Goal: Task Accomplishment & Management: Use online tool/utility

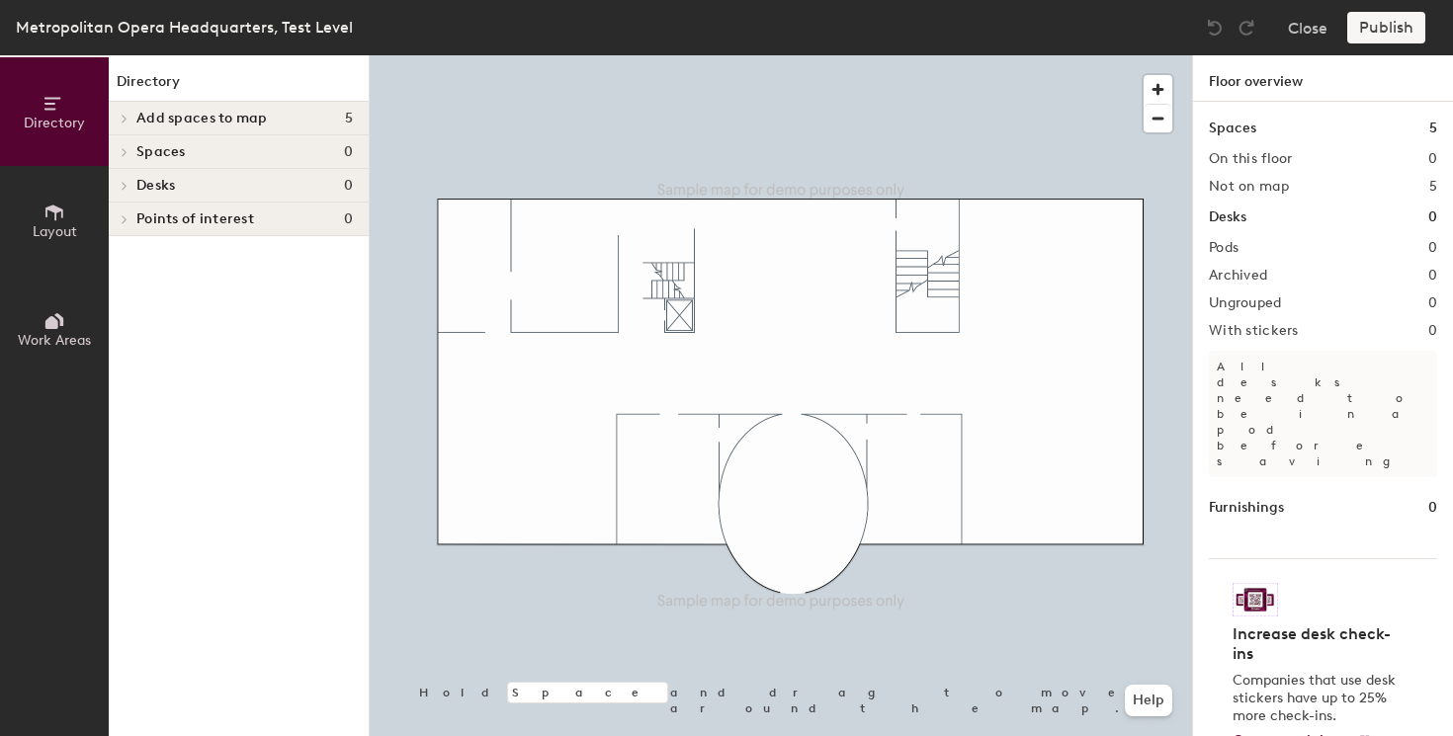
click at [59, 218] on icon at bounding box center [54, 213] width 22 height 22
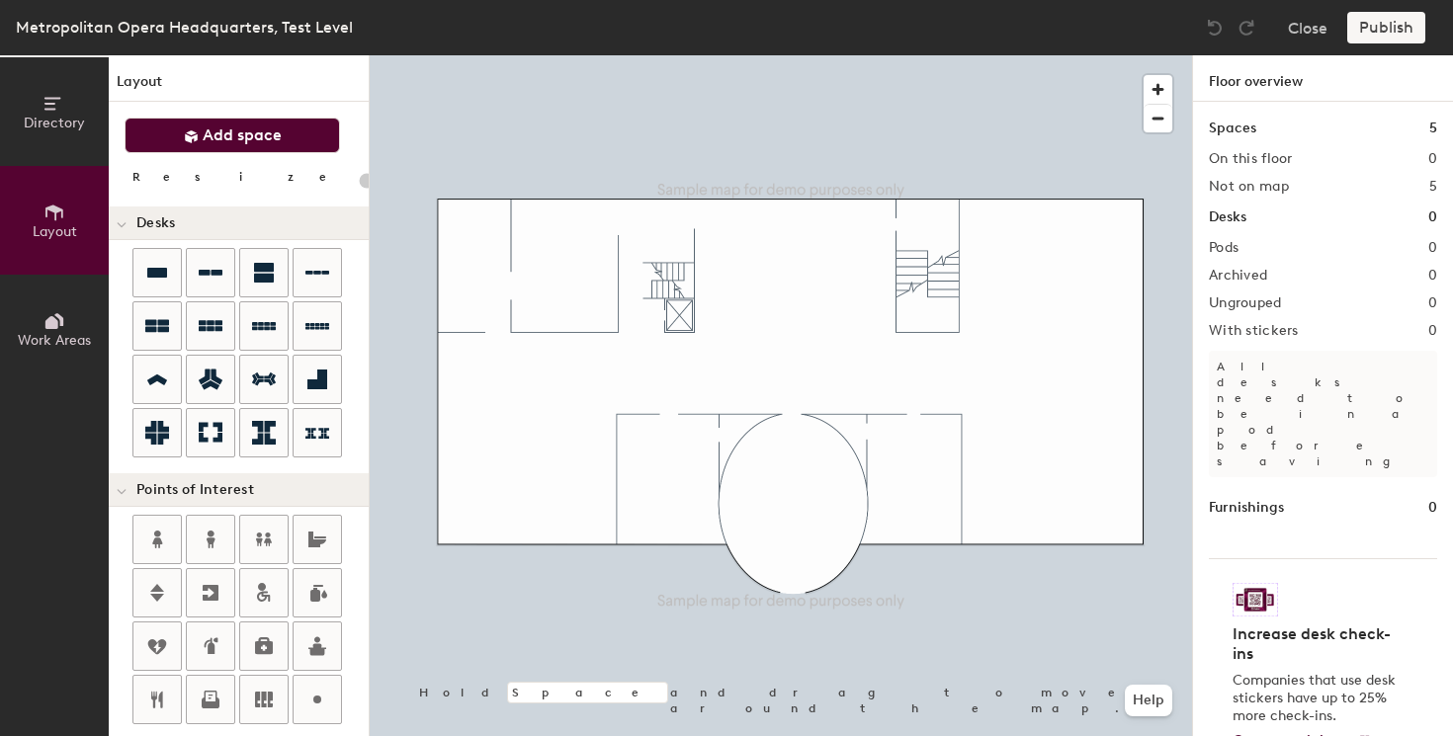
click at [221, 128] on span "Add space" at bounding box center [242, 136] width 79 height 20
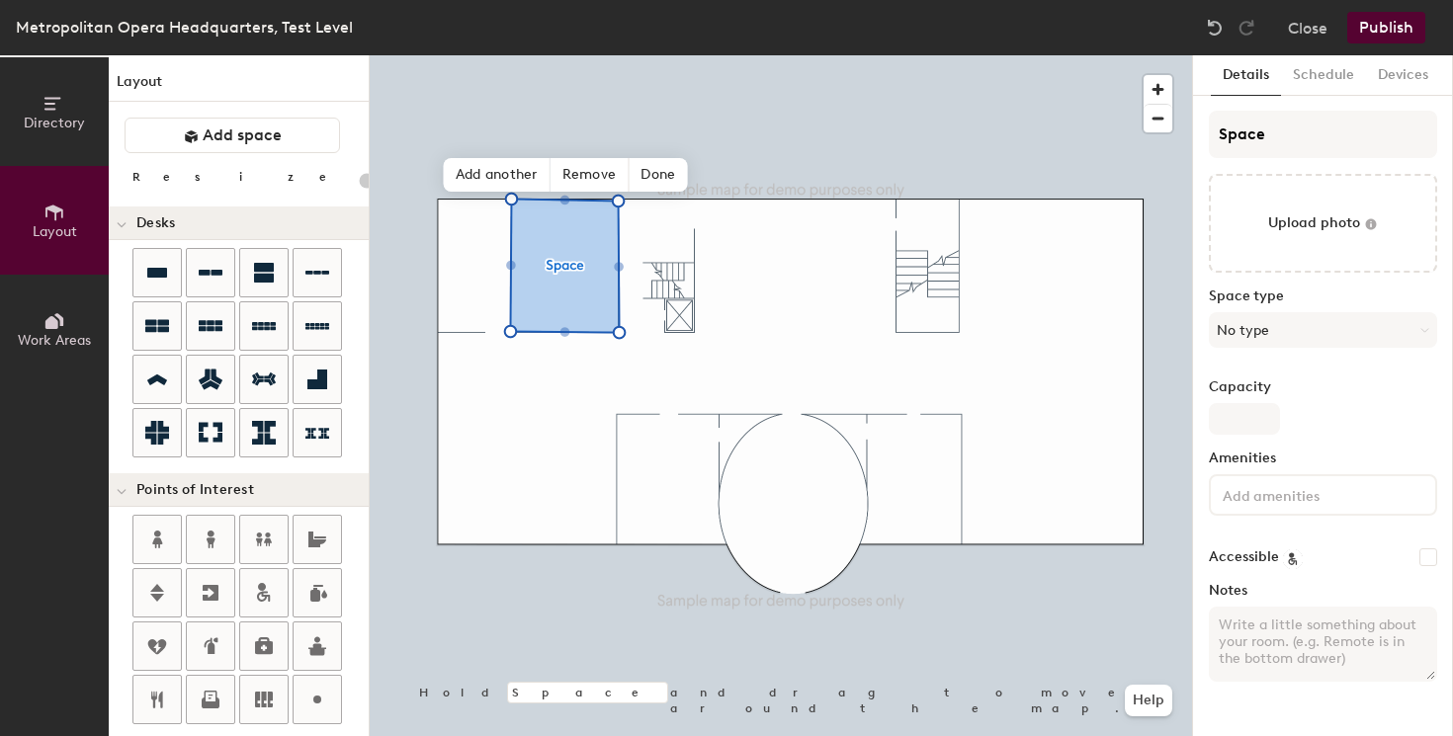
click at [1281, 627] on textarea "Notes" at bounding box center [1323, 644] width 228 height 75
click at [1383, 22] on button "Publish" at bounding box center [1386, 28] width 78 height 32
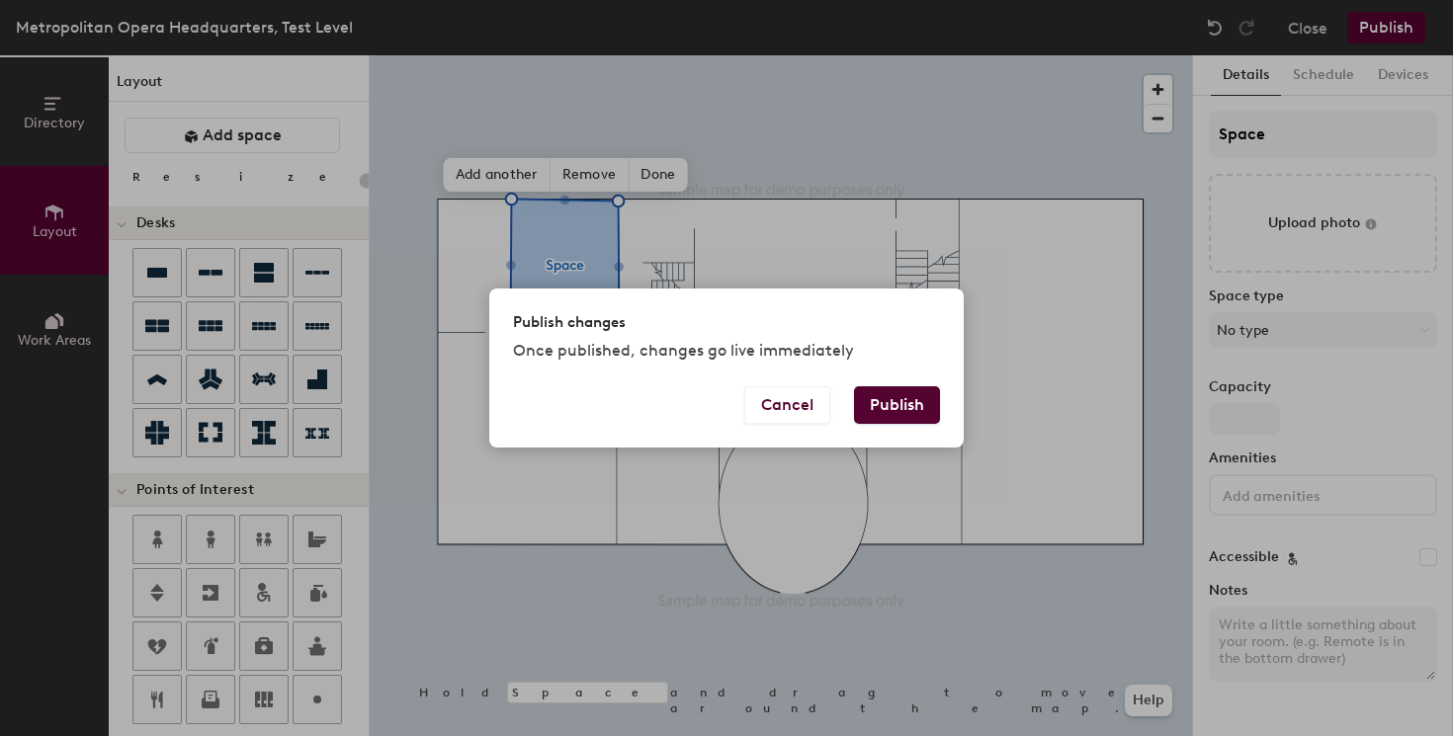
click at [936, 408] on button "Publish" at bounding box center [897, 405] width 86 height 38
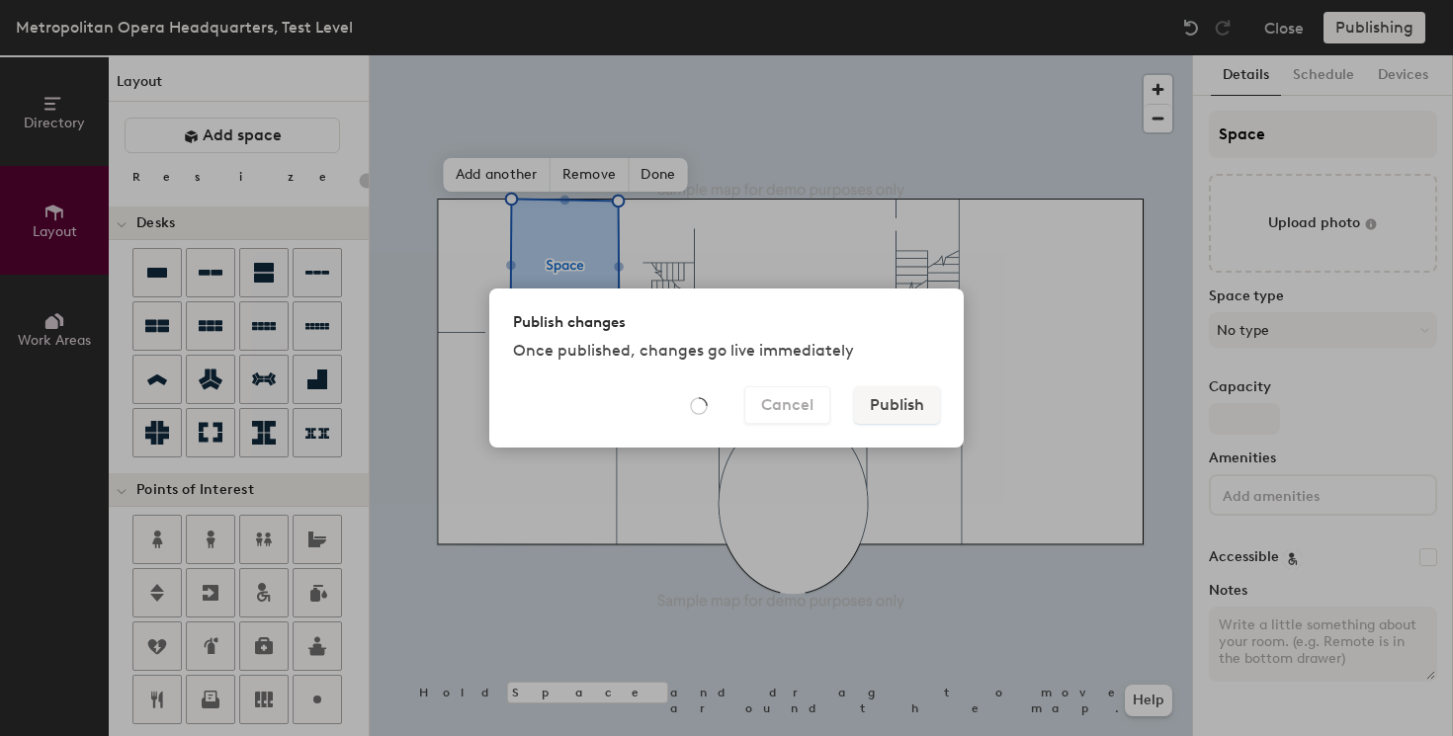
type input "20"
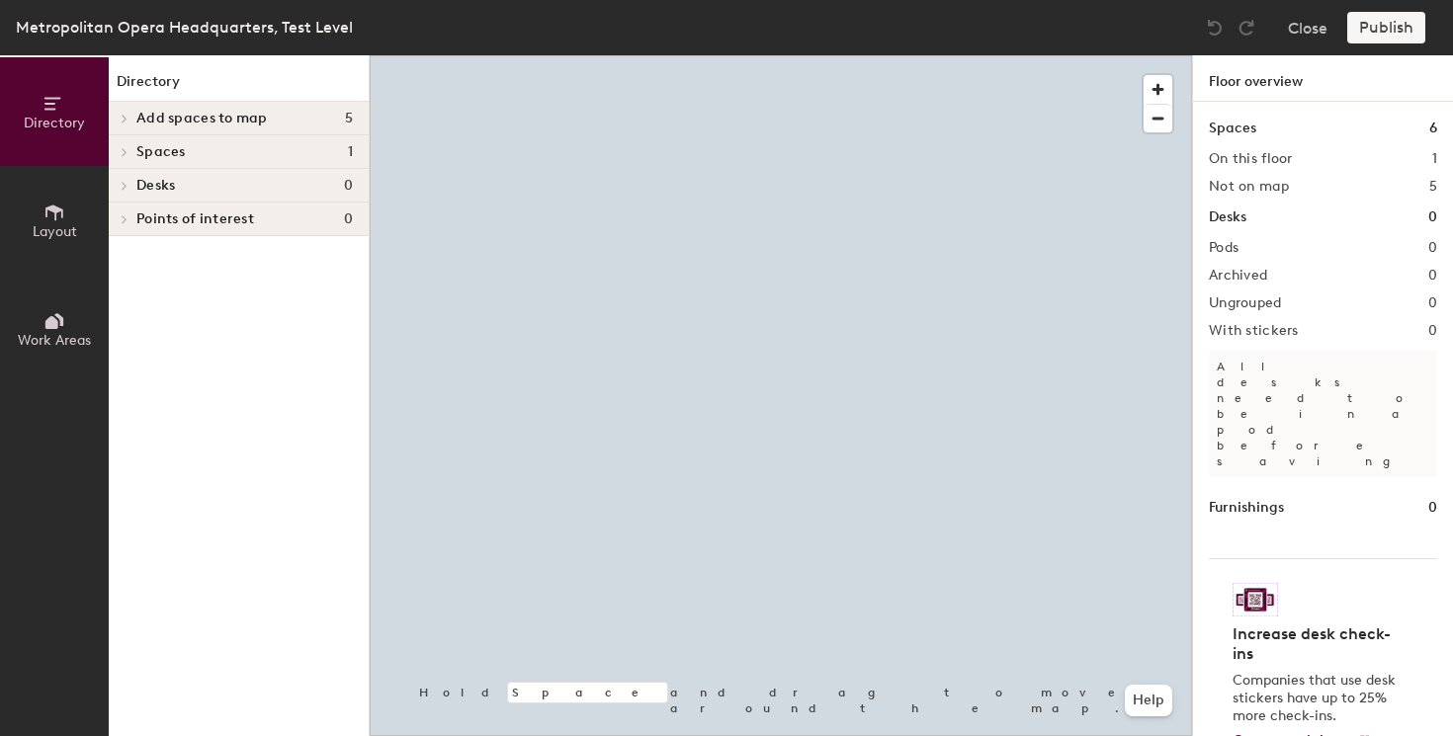
click at [64, 206] on icon at bounding box center [54, 213] width 22 height 22
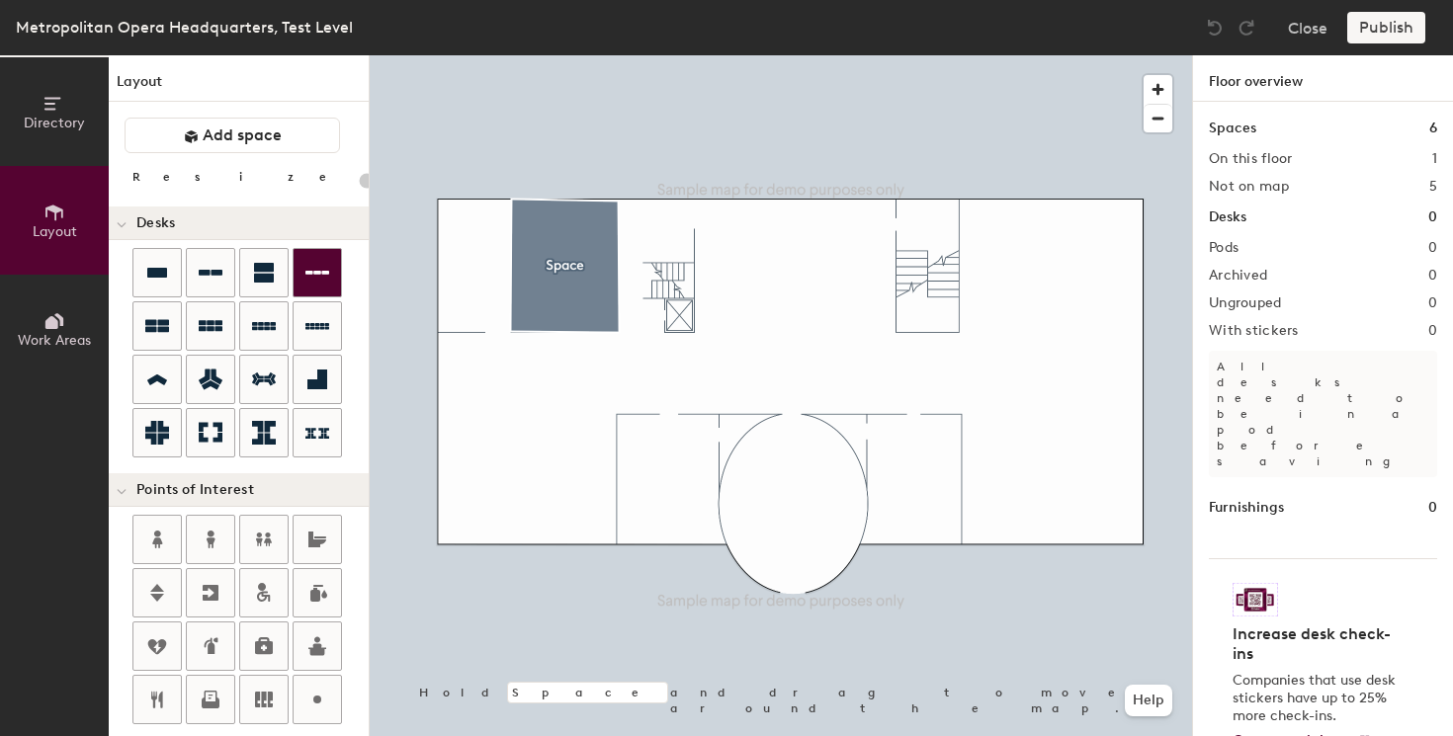
click at [778, 256] on div "Directory Layout Work Areas Layout Add space Resize Desks Points of Interest Fu…" at bounding box center [726, 395] width 1453 height 681
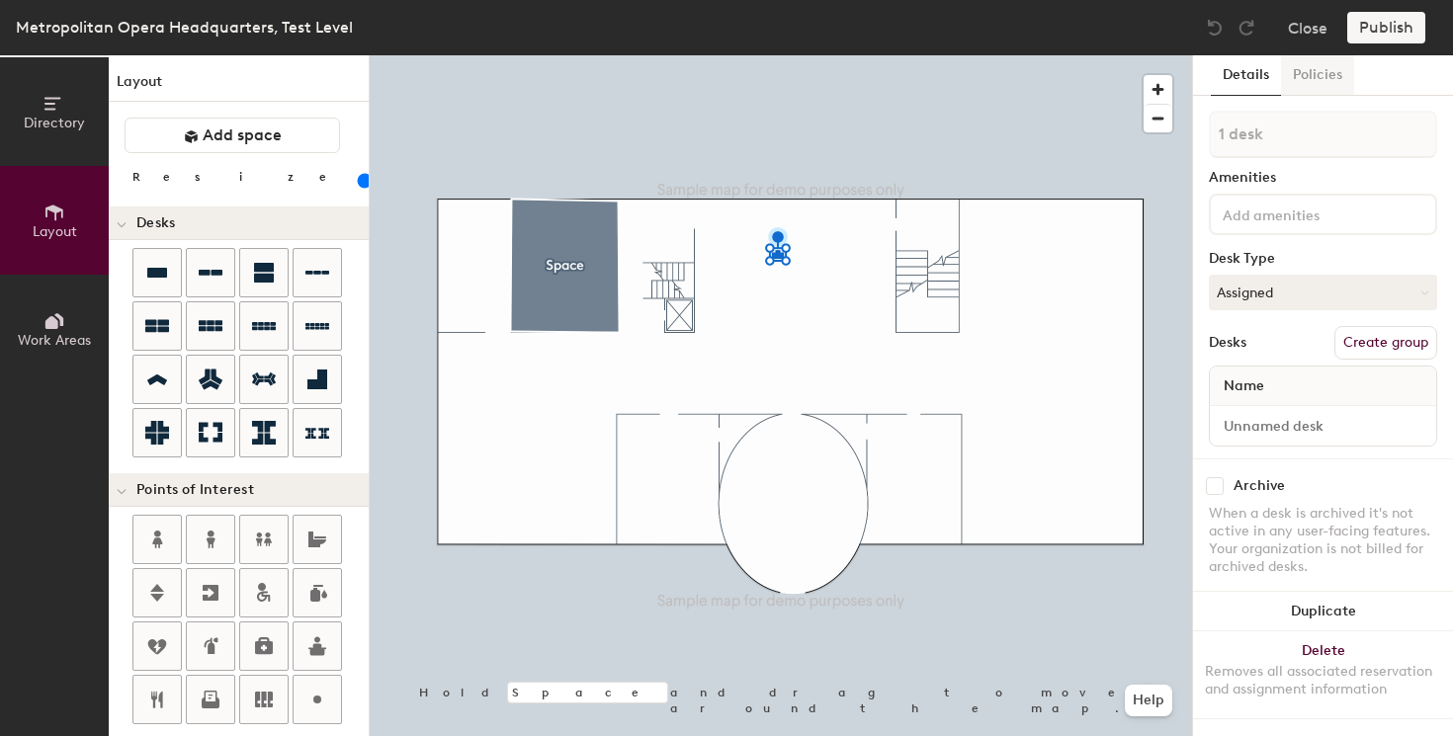
click at [1311, 83] on button "Policies" at bounding box center [1317, 75] width 73 height 41
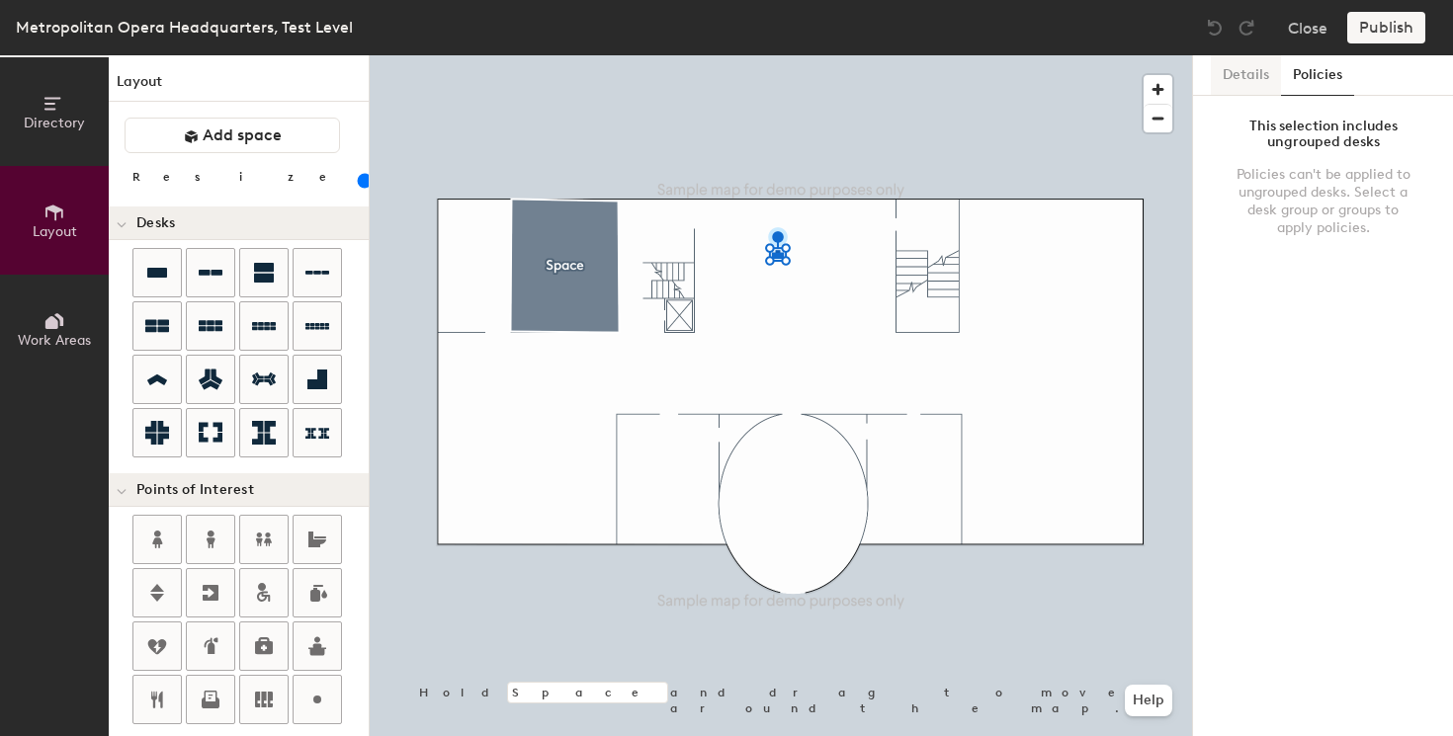
click at [1247, 82] on button "Details" at bounding box center [1246, 75] width 70 height 41
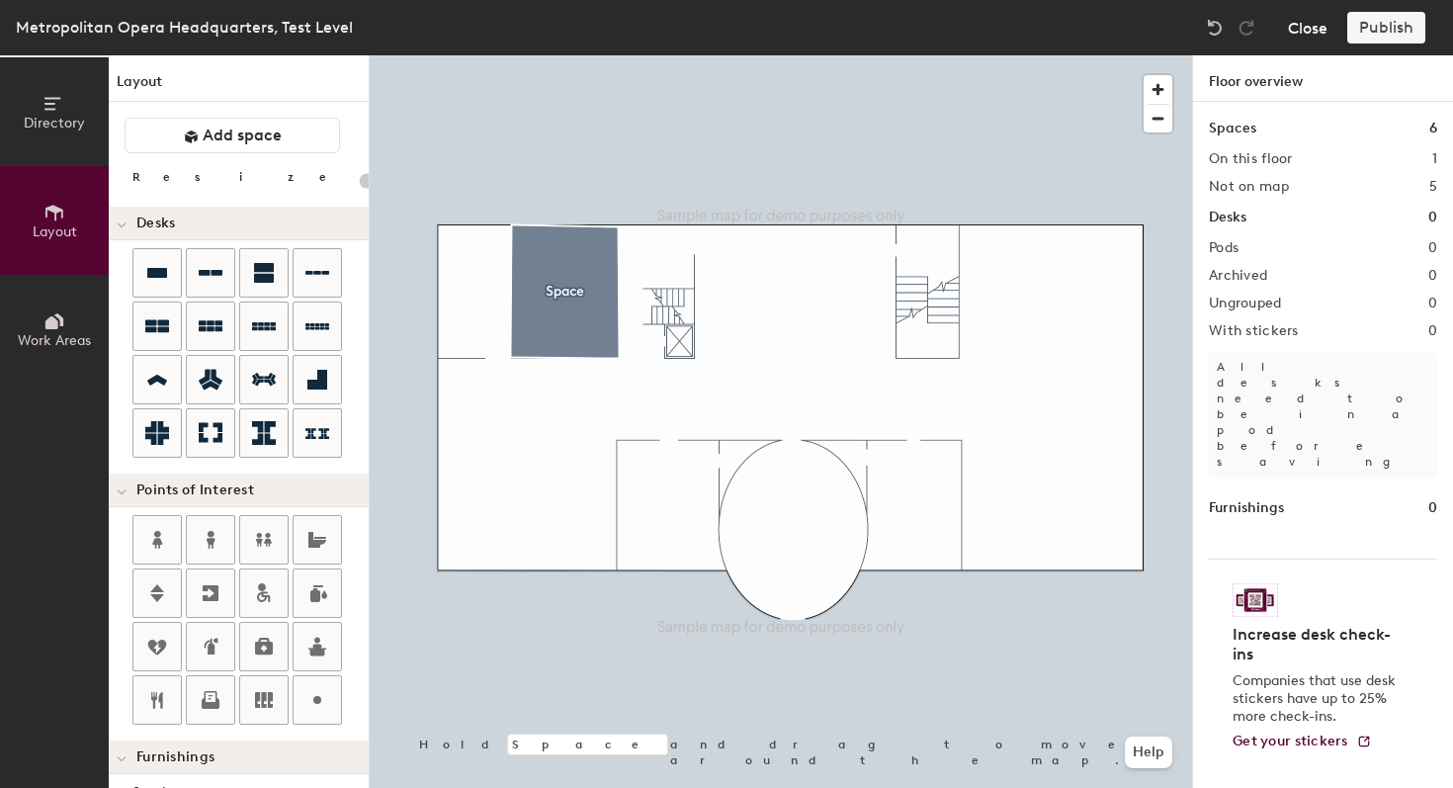
click at [1298, 35] on button "Close" at bounding box center [1308, 28] width 40 height 32
type input "20"
